Goal: Ask a question

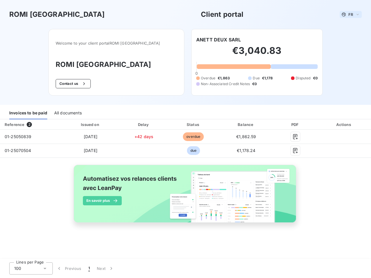
click at [351, 15] on span "FR" at bounding box center [351, 14] width 5 height 5
click at [82, 84] on button "Contact us" at bounding box center [73, 83] width 35 height 9
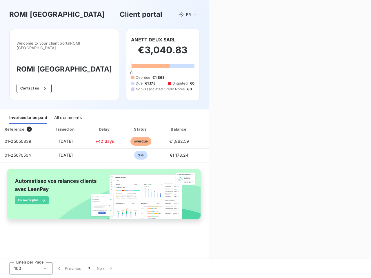
click at [219, 40] on div "Contact us Fill out the form below, and a member of our team will get back to y…" at bounding box center [290, 139] width 162 height 278
click at [28, 113] on div "Invoices to be paid" at bounding box center [28, 118] width 38 height 12
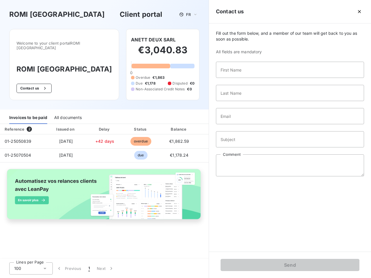
click at [68, 113] on div "All documents" at bounding box center [68, 118] width 28 height 12
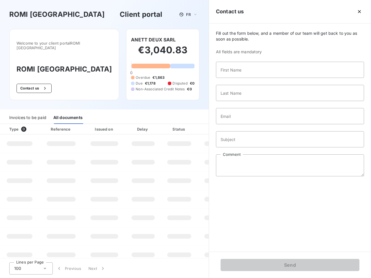
click at [30, 125] on th "Type 0" at bounding box center [19, 129] width 39 height 10
click at [90, 125] on th "Issued on" at bounding box center [104, 129] width 42 height 10
click at [144, 125] on th "Delay" at bounding box center [143, 129] width 35 height 10
click at [193, 125] on th "Status" at bounding box center [179, 129] width 37 height 10
click at [246, 125] on div "Fill out the form below, and a member of our team will get back to you as soon …" at bounding box center [290, 137] width 162 height 229
